Goal: Check status: Check status

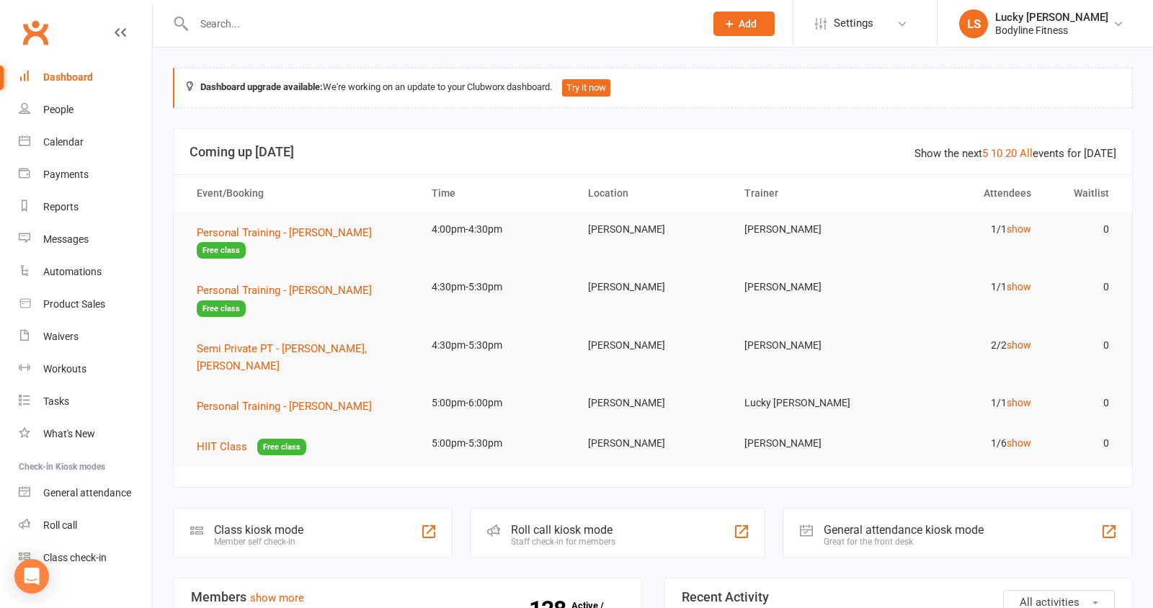
click at [462, 129] on header "Show the next 5 10 20 All events for [DATE] Coming up [DATE]" at bounding box center [653, 152] width 959 height 46
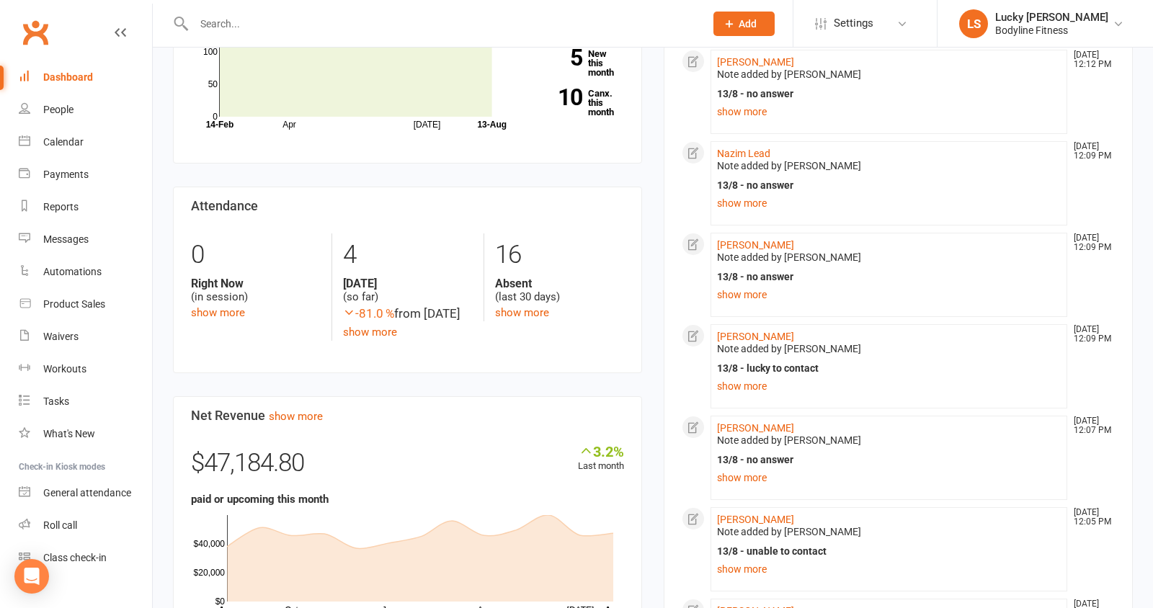
scroll to position [636, 0]
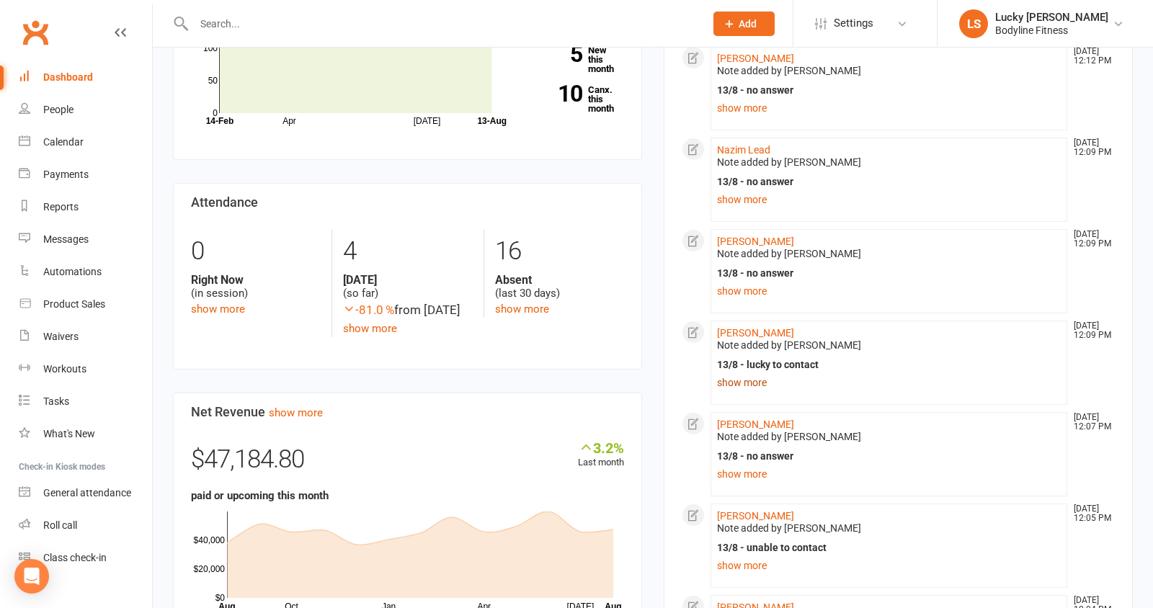
click at [745, 373] on link "show more" at bounding box center [889, 383] width 344 height 20
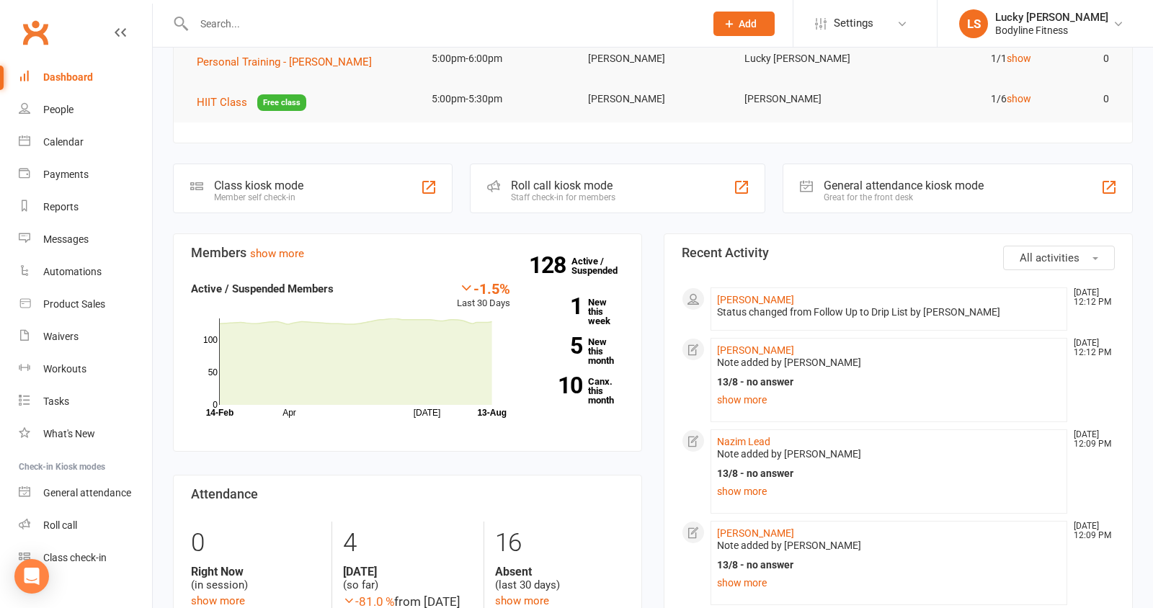
scroll to position [0, 0]
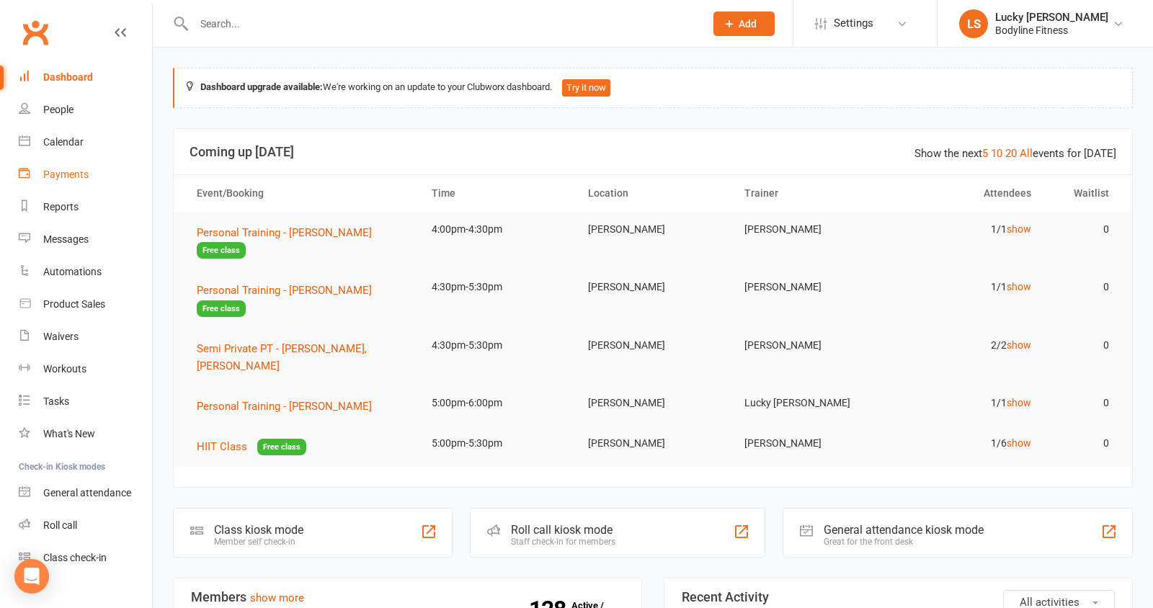
click at [63, 177] on div "Payments" at bounding box center [65, 175] width 45 height 12
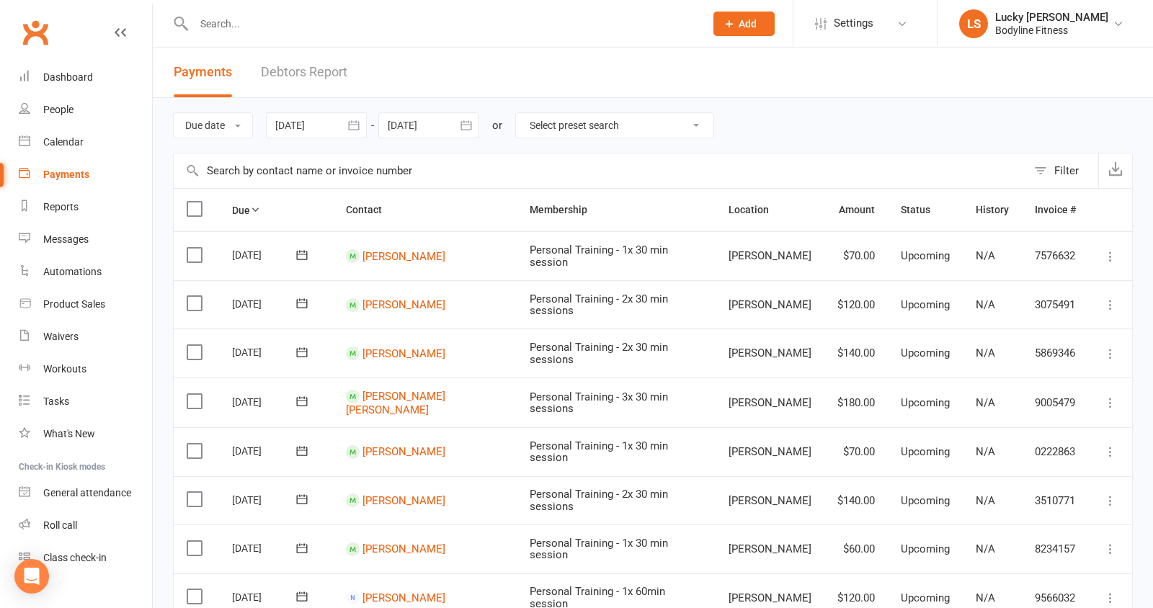
click at [301, 125] on div at bounding box center [316, 125] width 101 height 26
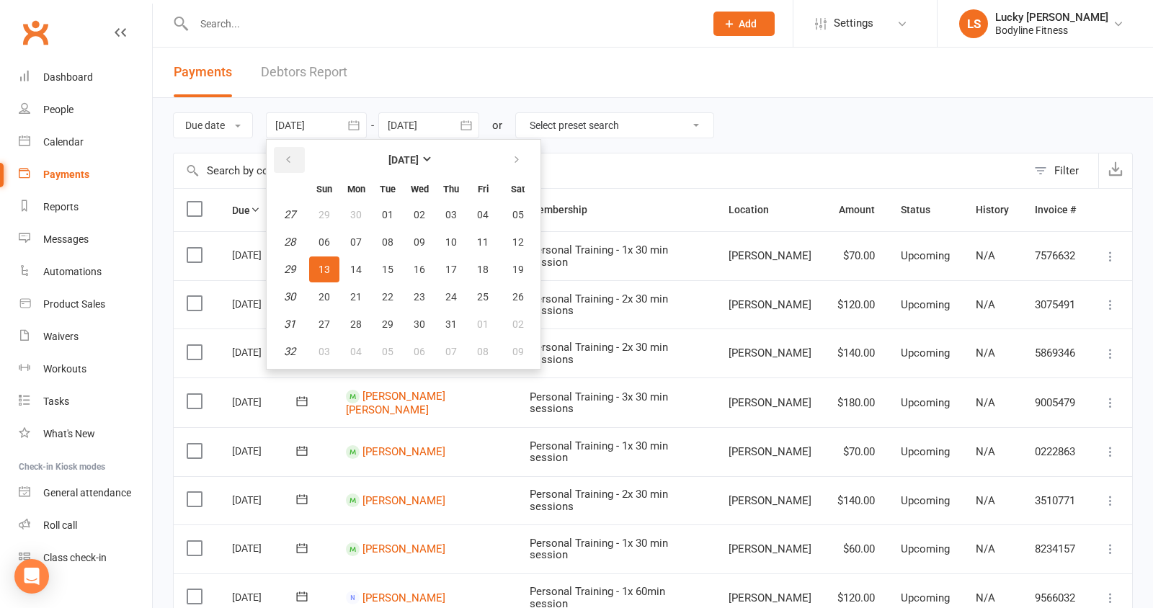
click at [289, 163] on icon "button" at bounding box center [288, 160] width 10 height 12
click at [289, 160] on icon "button" at bounding box center [288, 160] width 10 height 12
click at [387, 211] on span "01" at bounding box center [388, 215] width 12 height 12
type input "[DATE]"
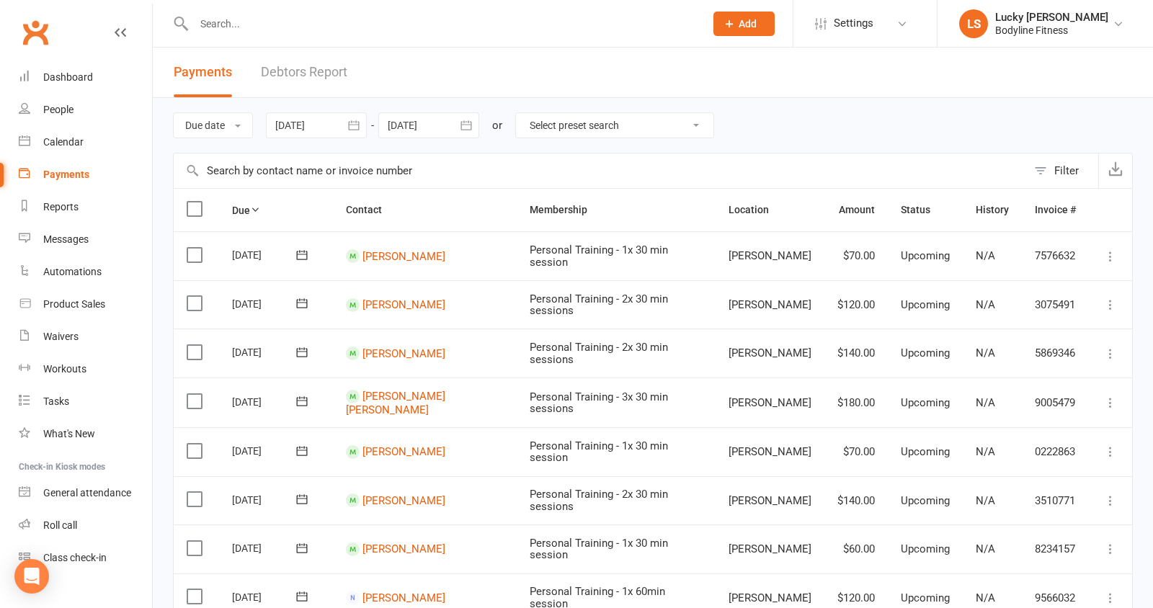
click at [427, 121] on div at bounding box center [428, 125] width 101 height 26
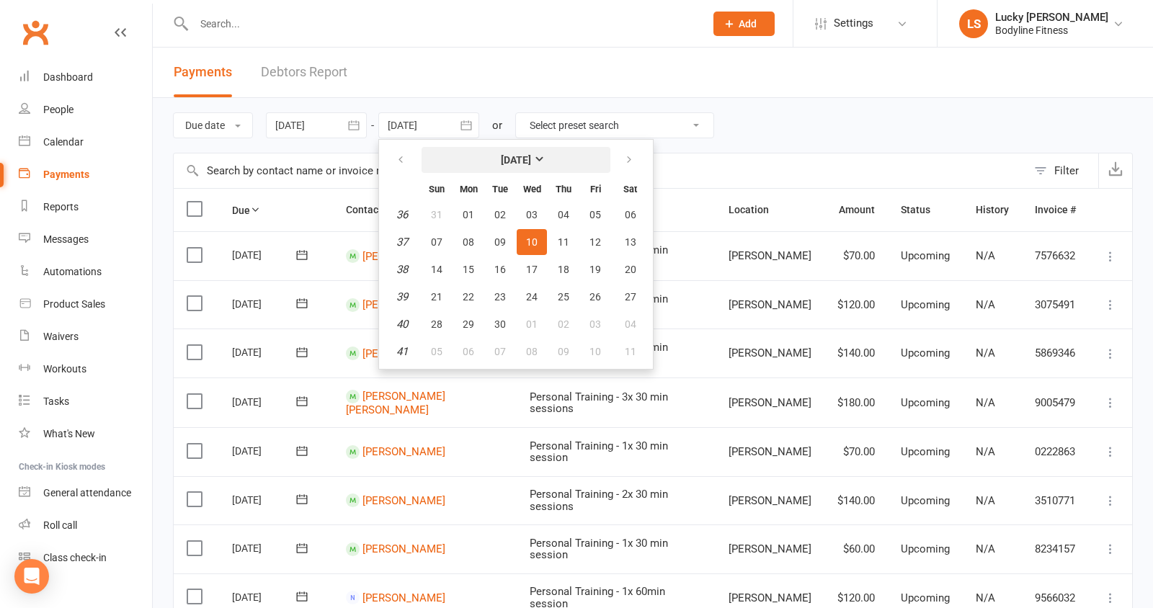
click at [454, 151] on button "[DATE]" at bounding box center [516, 160] width 189 height 26
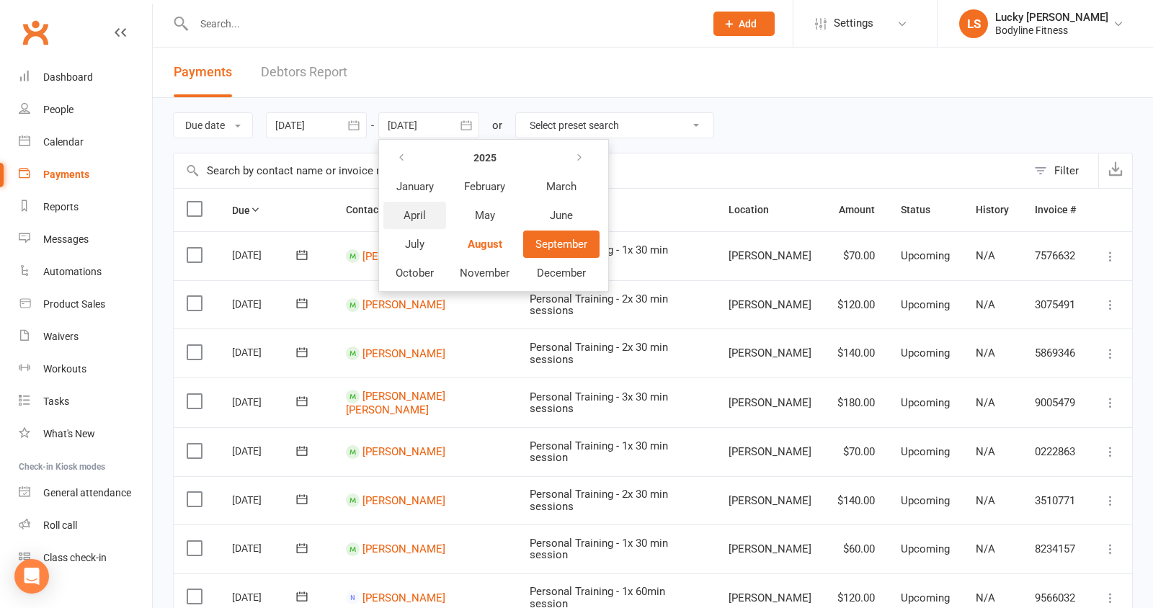
click at [415, 211] on span "April" at bounding box center [415, 215] width 22 height 13
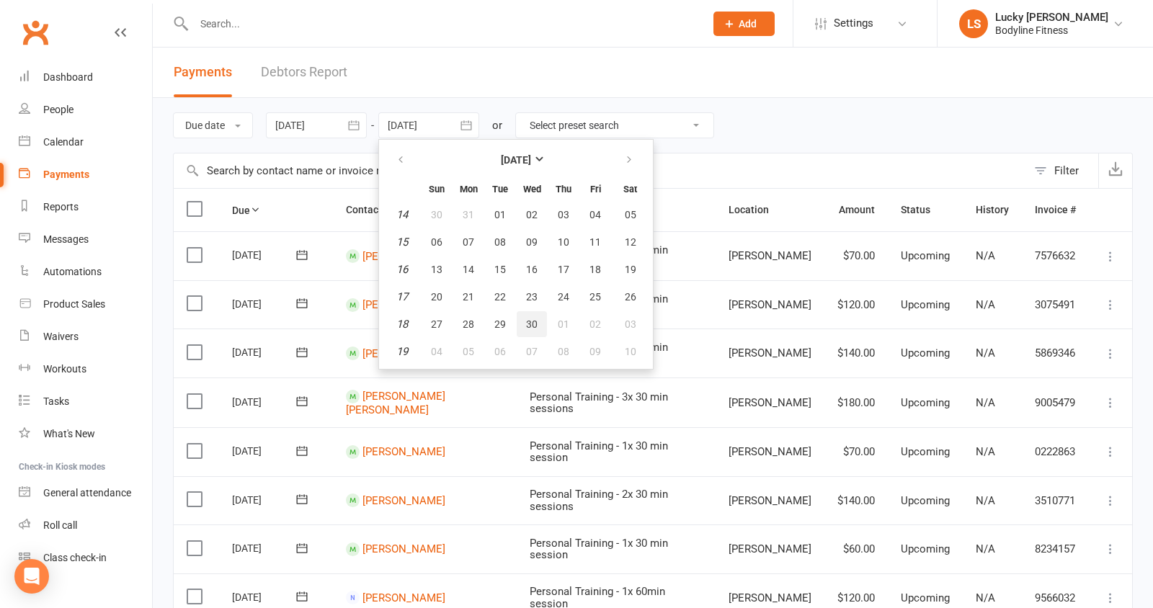
click at [531, 321] on span "30" at bounding box center [532, 325] width 12 height 12
type input "[DATE]"
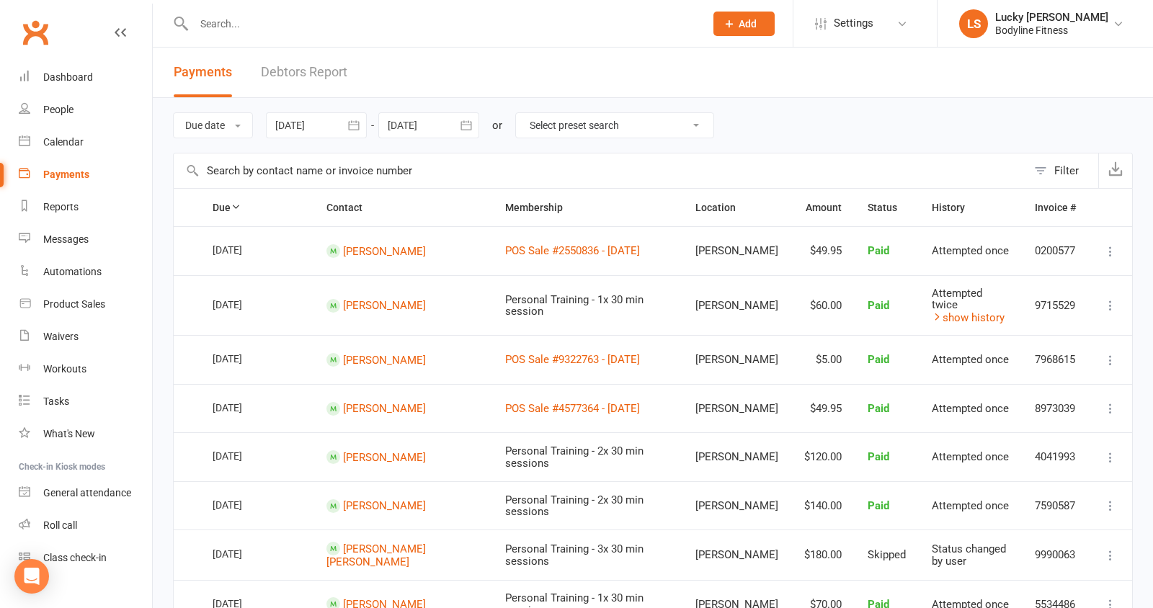
click at [1055, 169] on button "Filter" at bounding box center [1062, 171] width 71 height 35
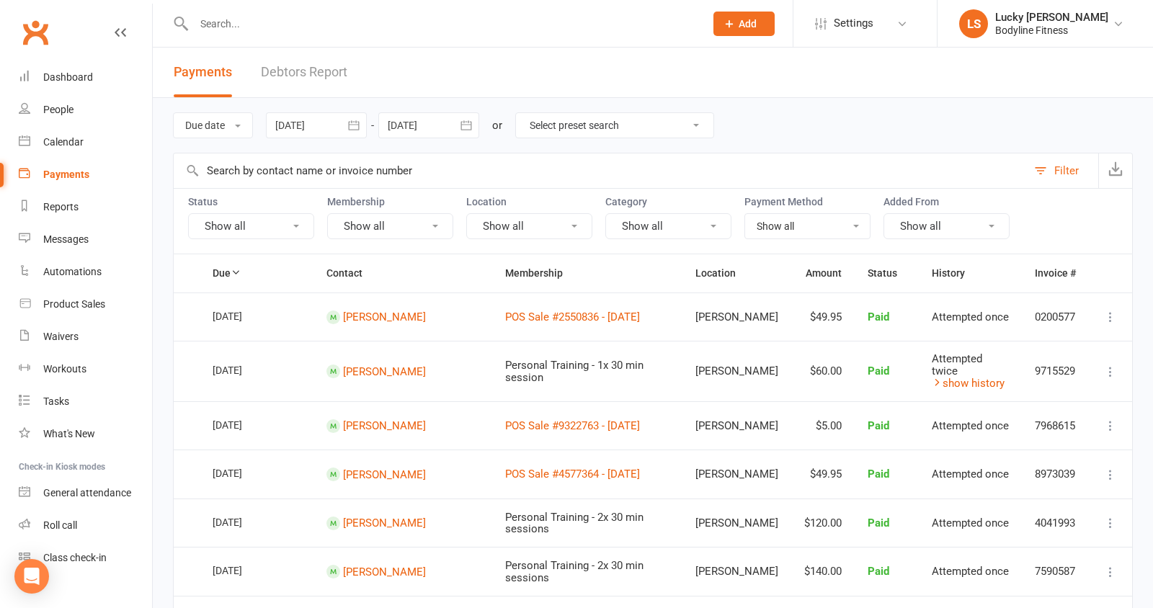
click at [244, 234] on button "Show all" at bounding box center [251, 226] width 126 height 26
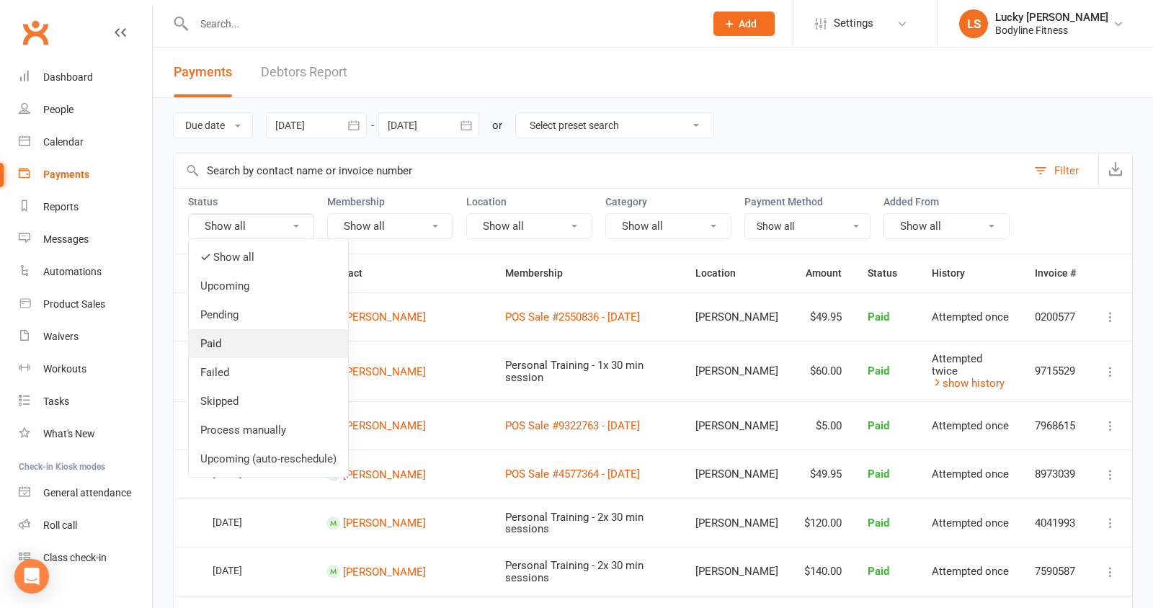
click at [232, 339] on link "Paid" at bounding box center [268, 343] width 159 height 29
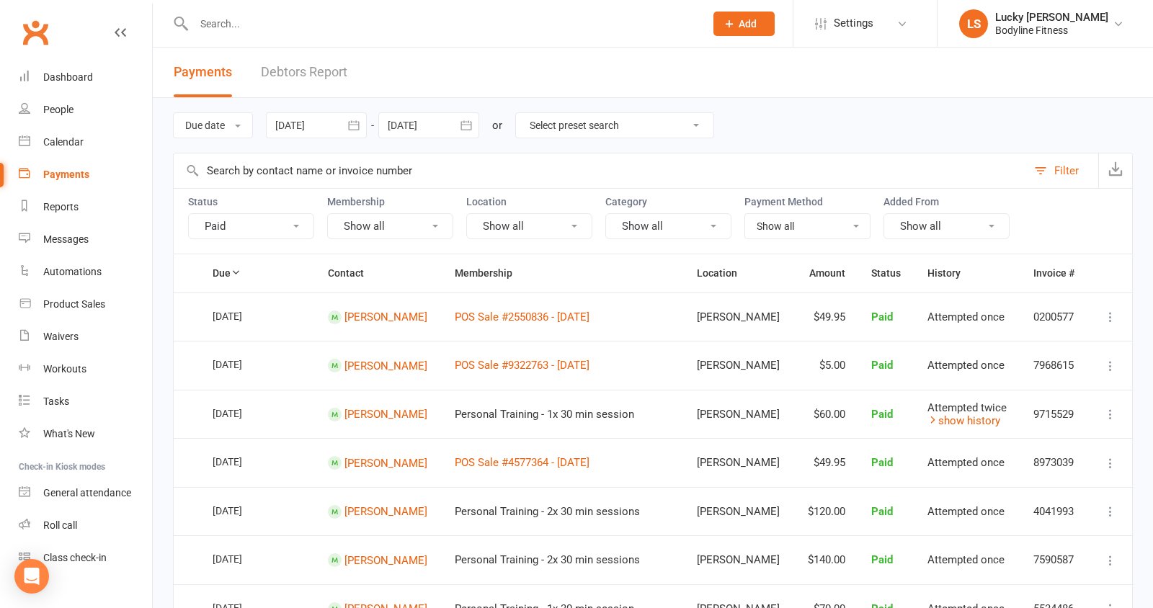
click at [321, 123] on div at bounding box center [316, 125] width 101 height 26
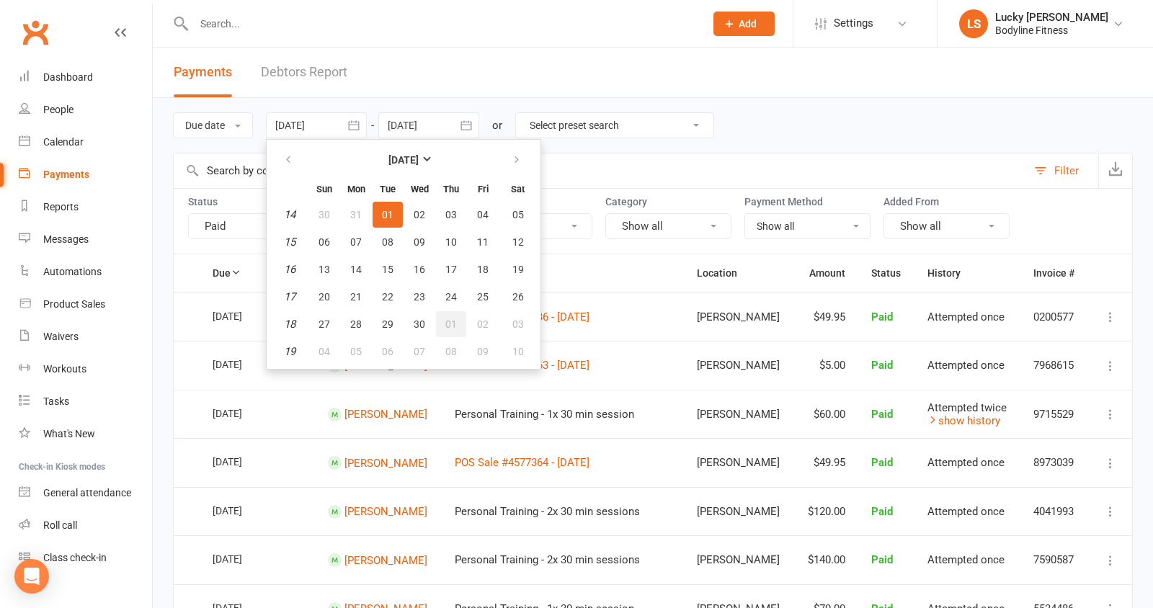
click at [456, 321] on button "01" at bounding box center [451, 324] width 30 height 26
type input "[DATE]"
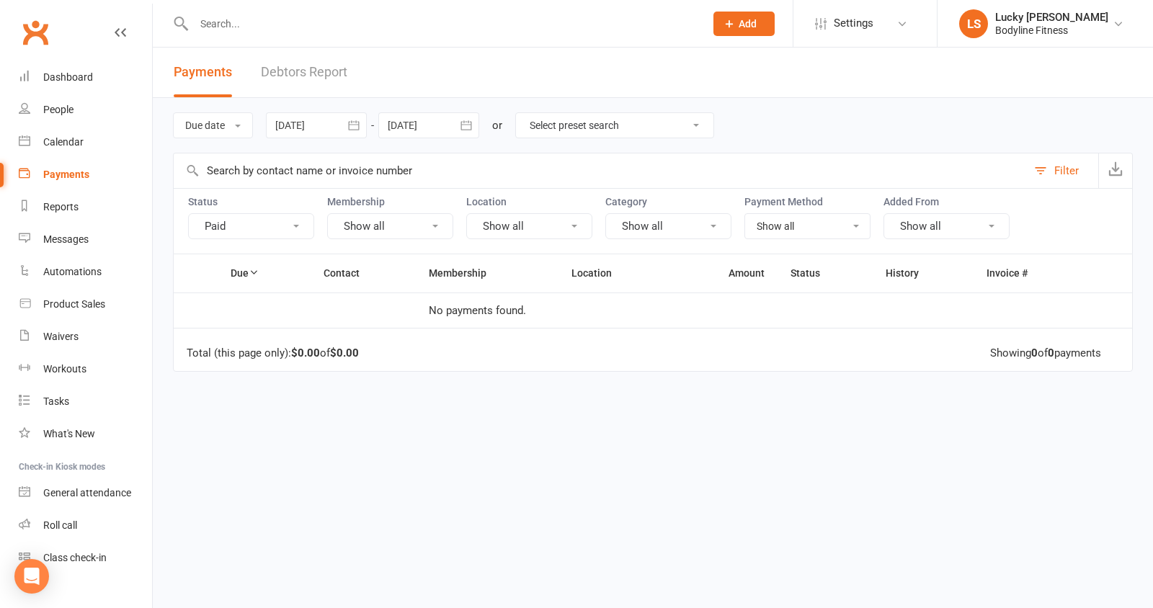
click at [426, 121] on div at bounding box center [428, 125] width 101 height 26
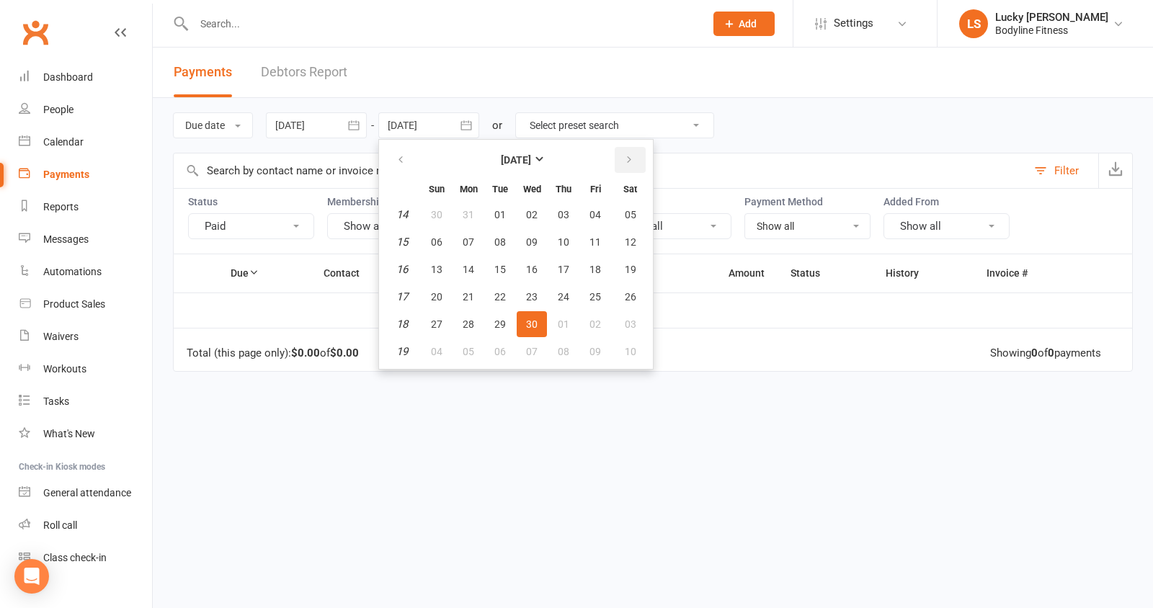
click at [632, 161] on icon "button" at bounding box center [629, 160] width 10 height 12
click at [625, 322] on span "31" at bounding box center [631, 325] width 12 height 12
type input "[DATE]"
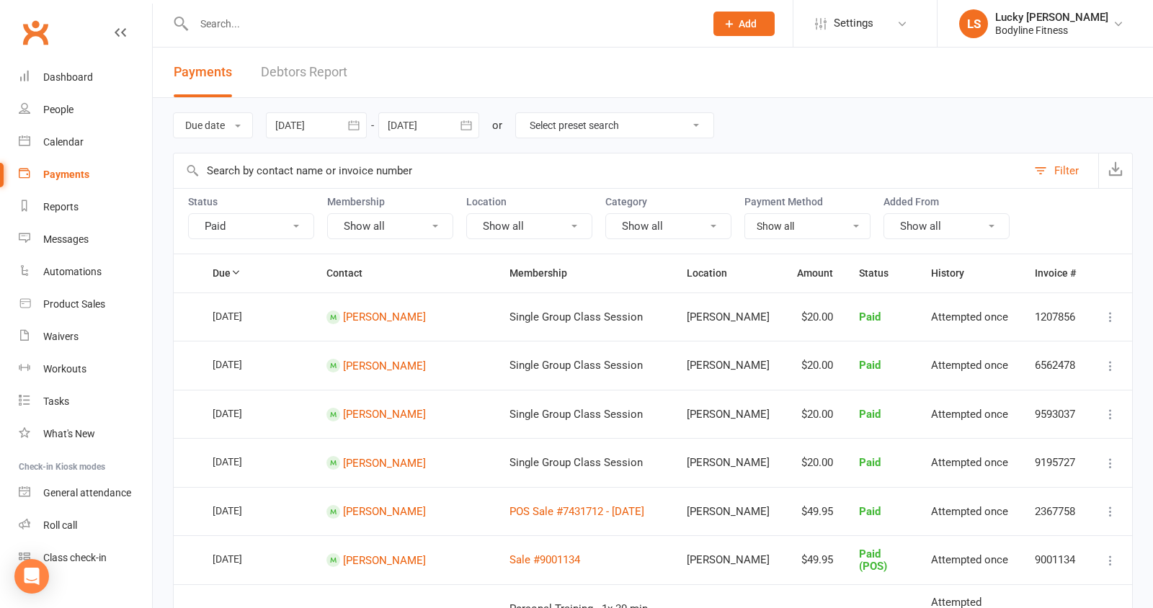
click at [316, 125] on div at bounding box center [316, 125] width 101 height 26
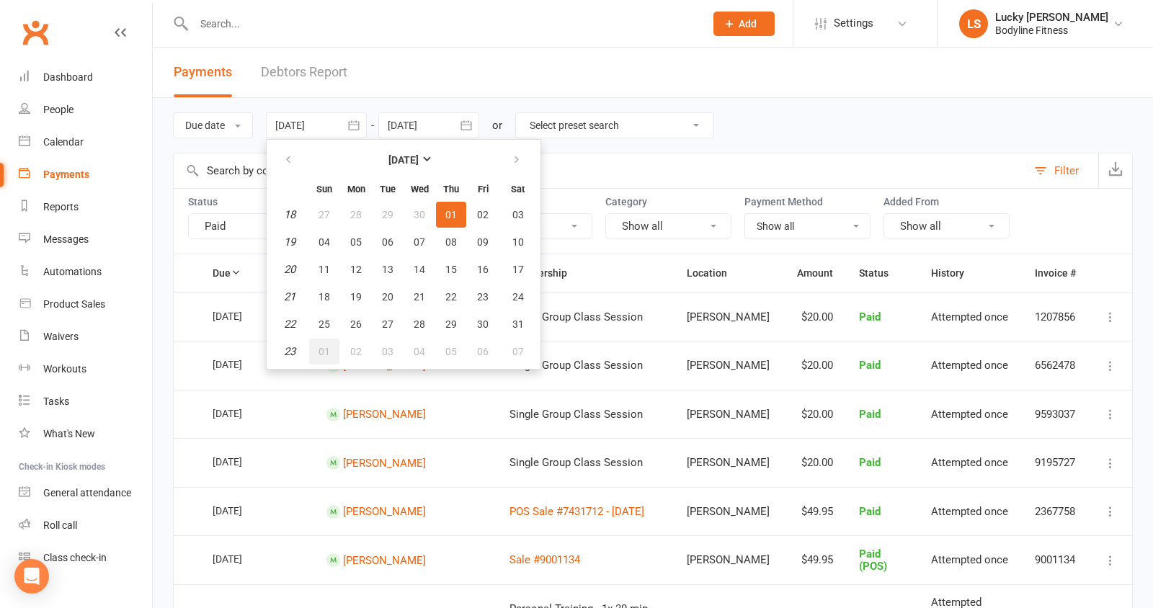
click at [327, 350] on span "01" at bounding box center [325, 352] width 12 height 12
type input "[DATE]"
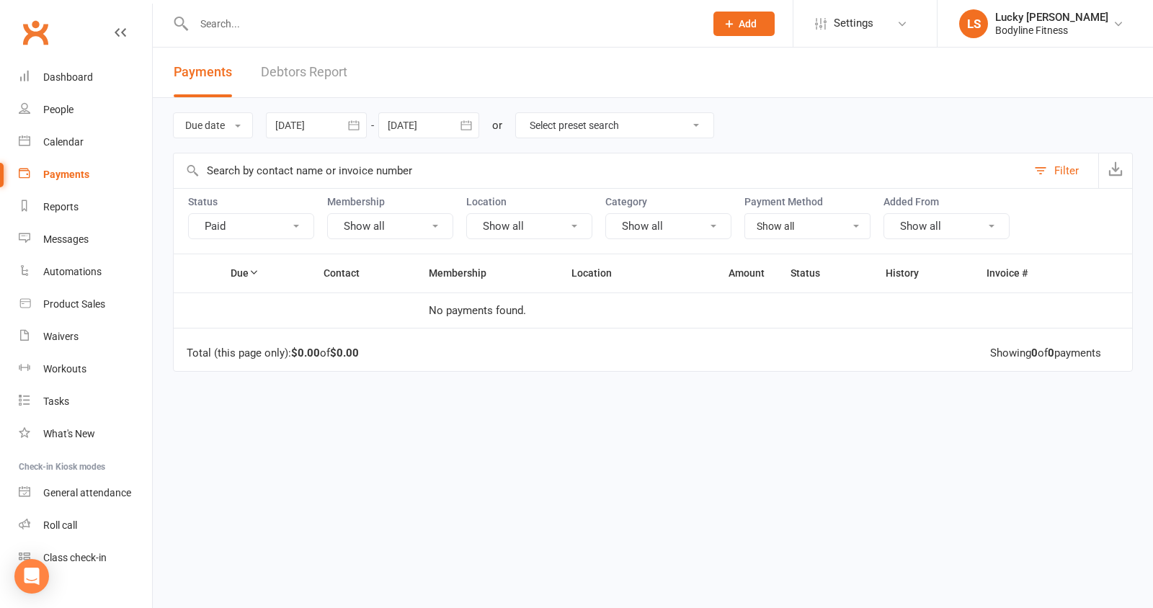
click at [409, 127] on div at bounding box center [428, 125] width 101 height 26
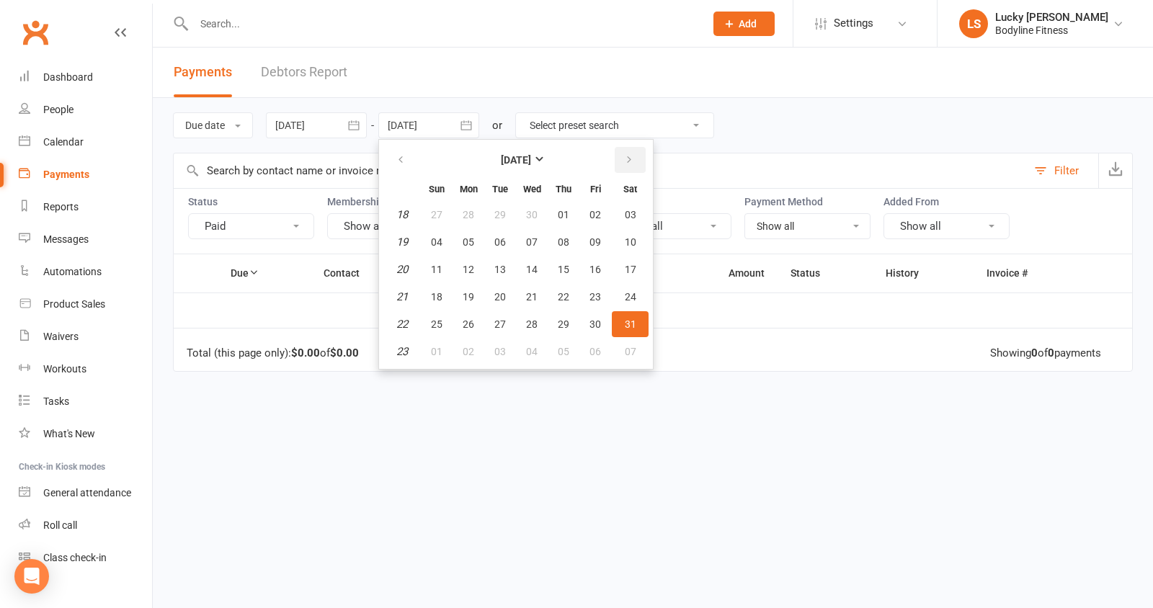
click at [632, 156] on icon "button" at bounding box center [629, 160] width 10 height 12
click at [473, 319] on span "30" at bounding box center [469, 325] width 12 height 12
type input "[DATE]"
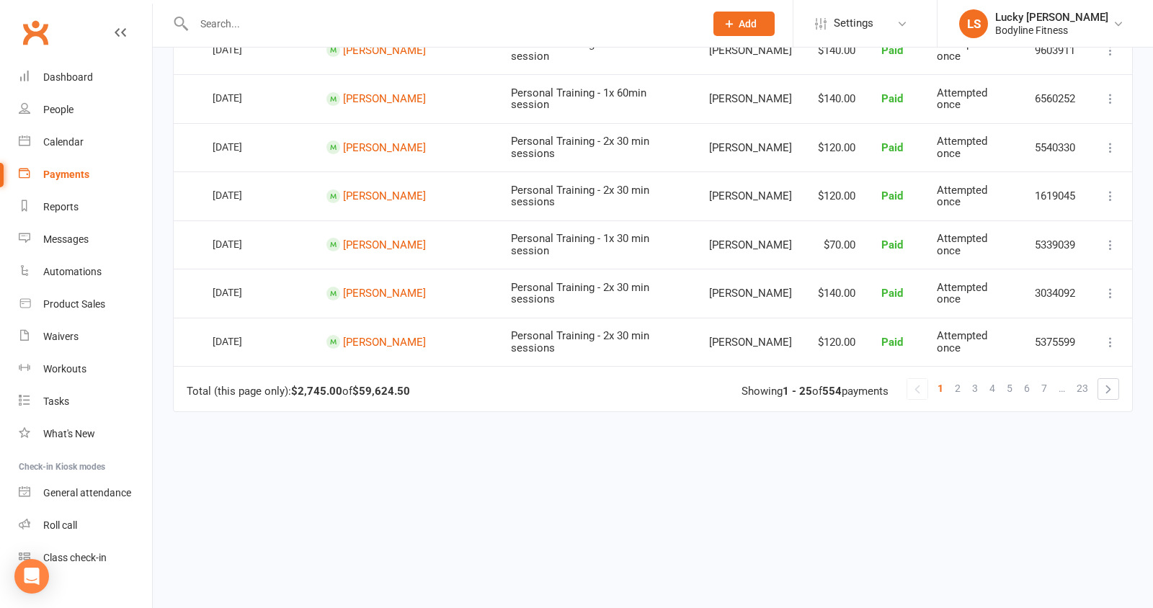
scroll to position [1145, 0]
